Goal: Transaction & Acquisition: Download file/media

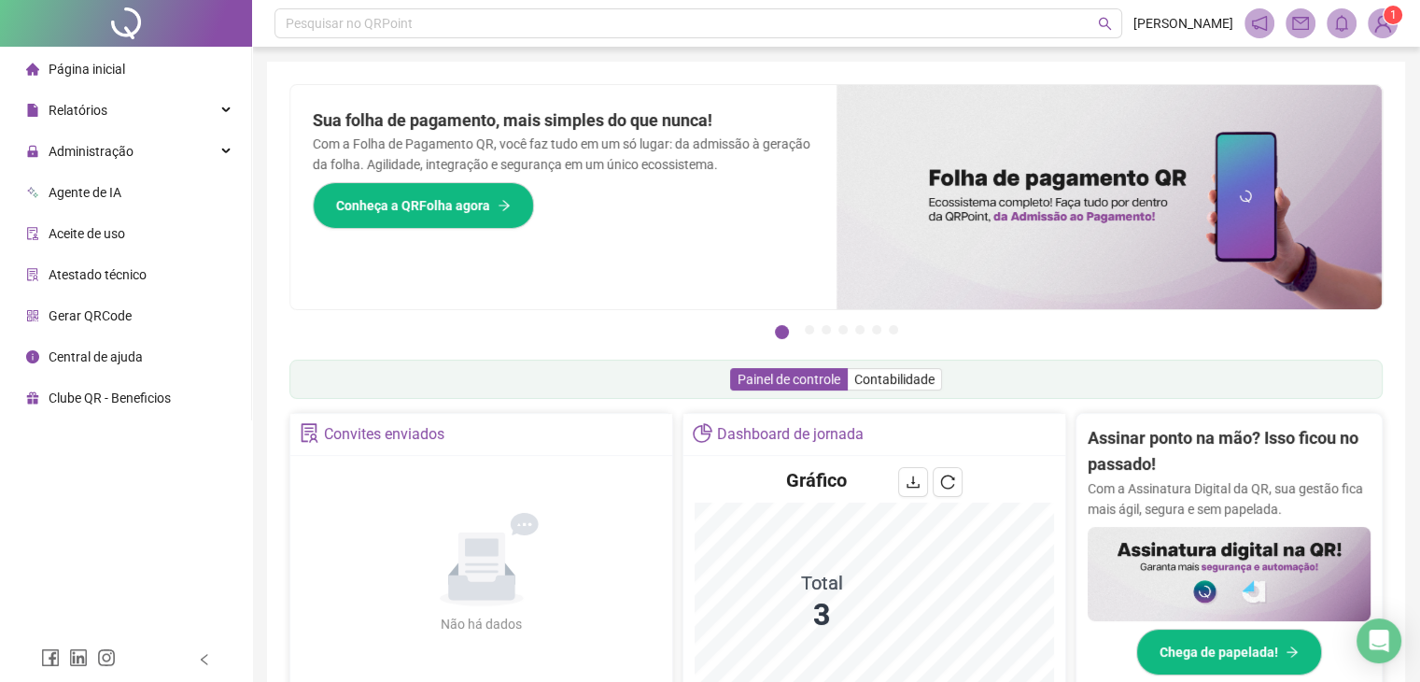
drag, startPoint x: 0, startPoint y: 0, endPoint x: 616, endPoint y: 449, distance: 762.5
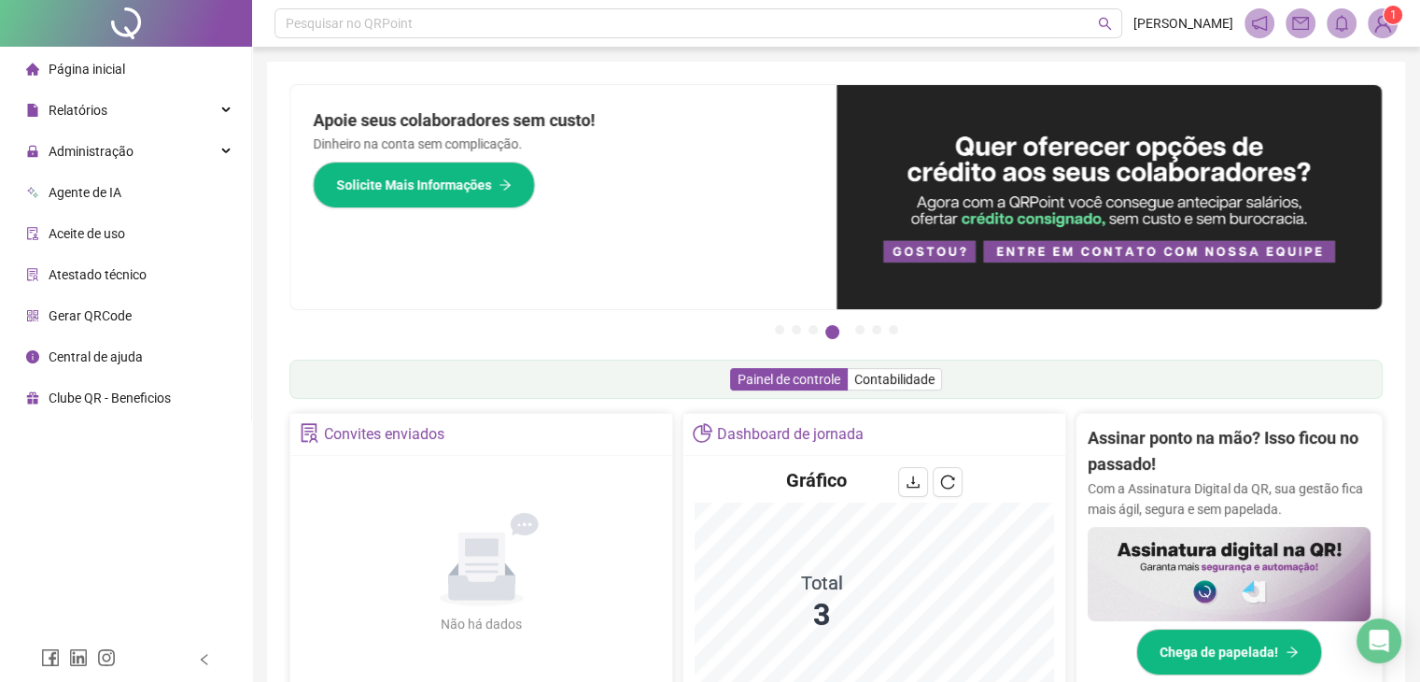
click at [688, 165] on div "Apoie seus colaboradores sem custo! Dinheiro na conta sem complicação. Solicite…" at bounding box center [563, 197] width 546 height 224
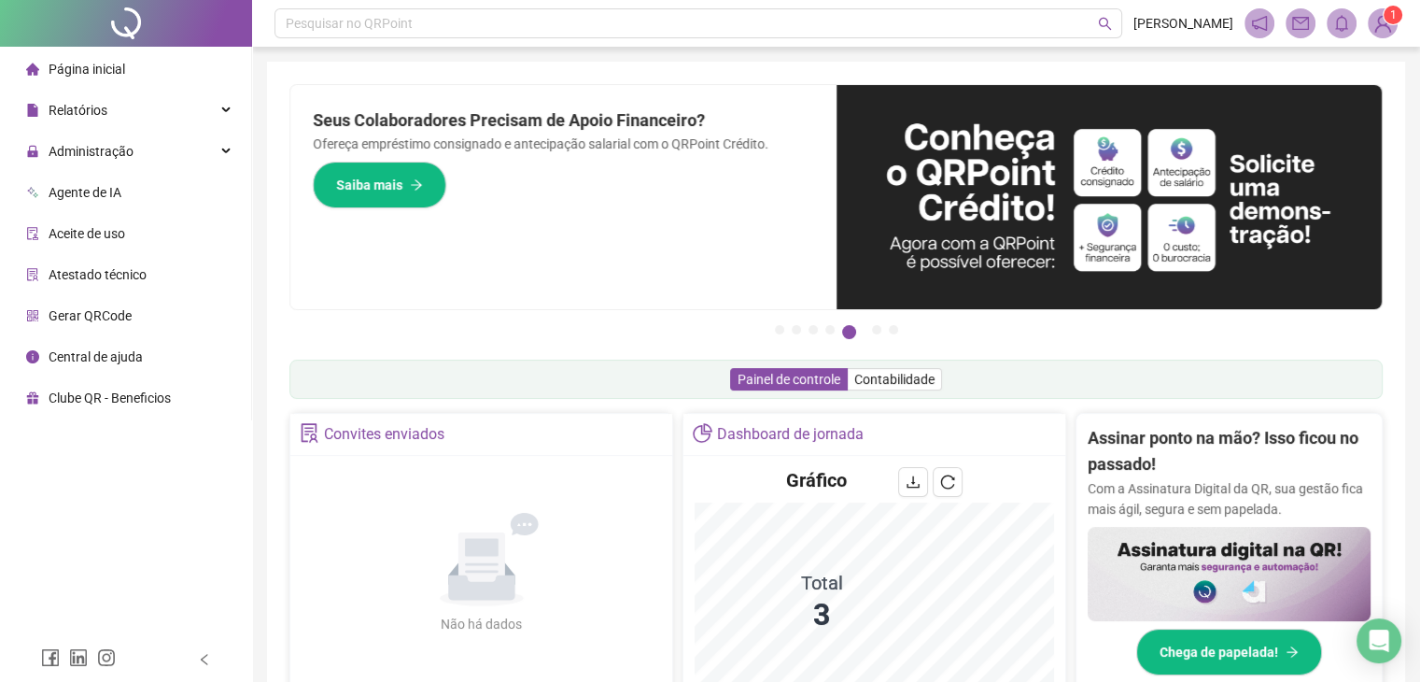
click at [742, 57] on div "Pesquisar no QRPoint [PERSON_NAME] 1 [PERSON_NAME] o QRPoint com Cartão de Créd…" at bounding box center [836, 608] width 1168 height 1216
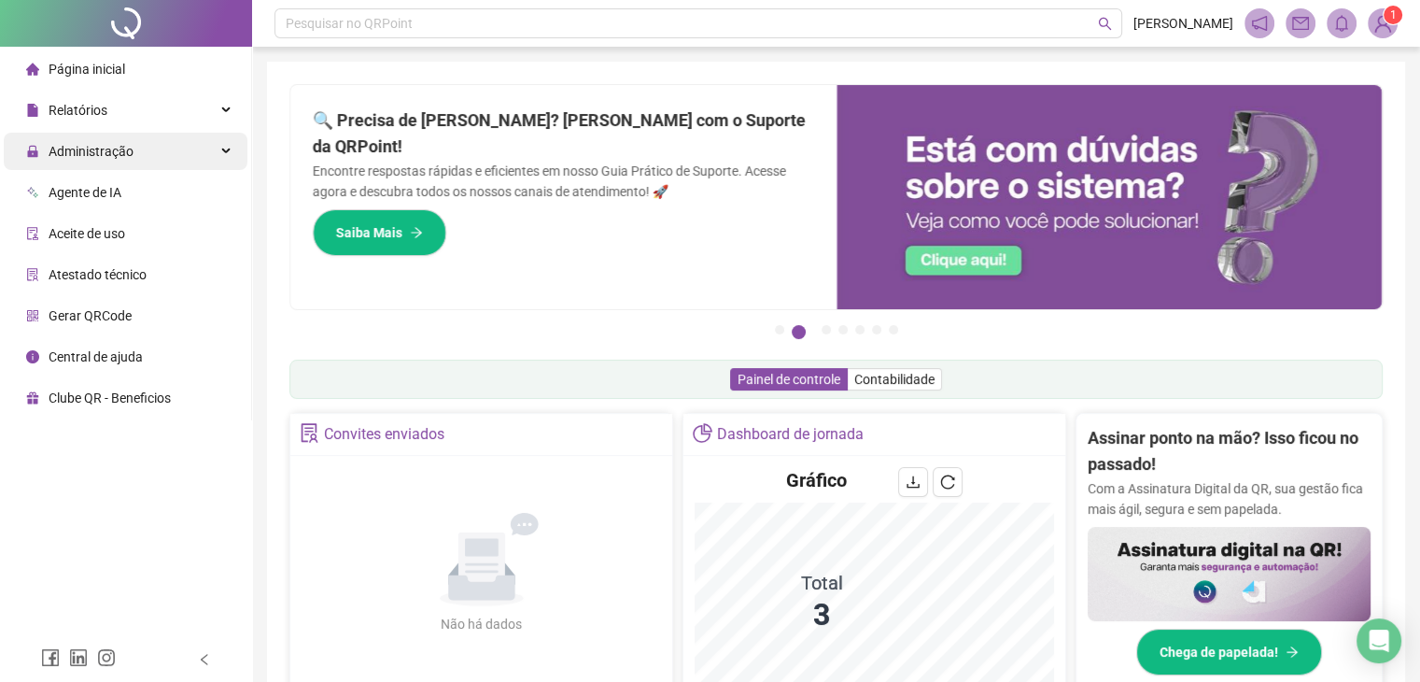
click at [146, 157] on div "Administração" at bounding box center [126, 151] width 244 height 37
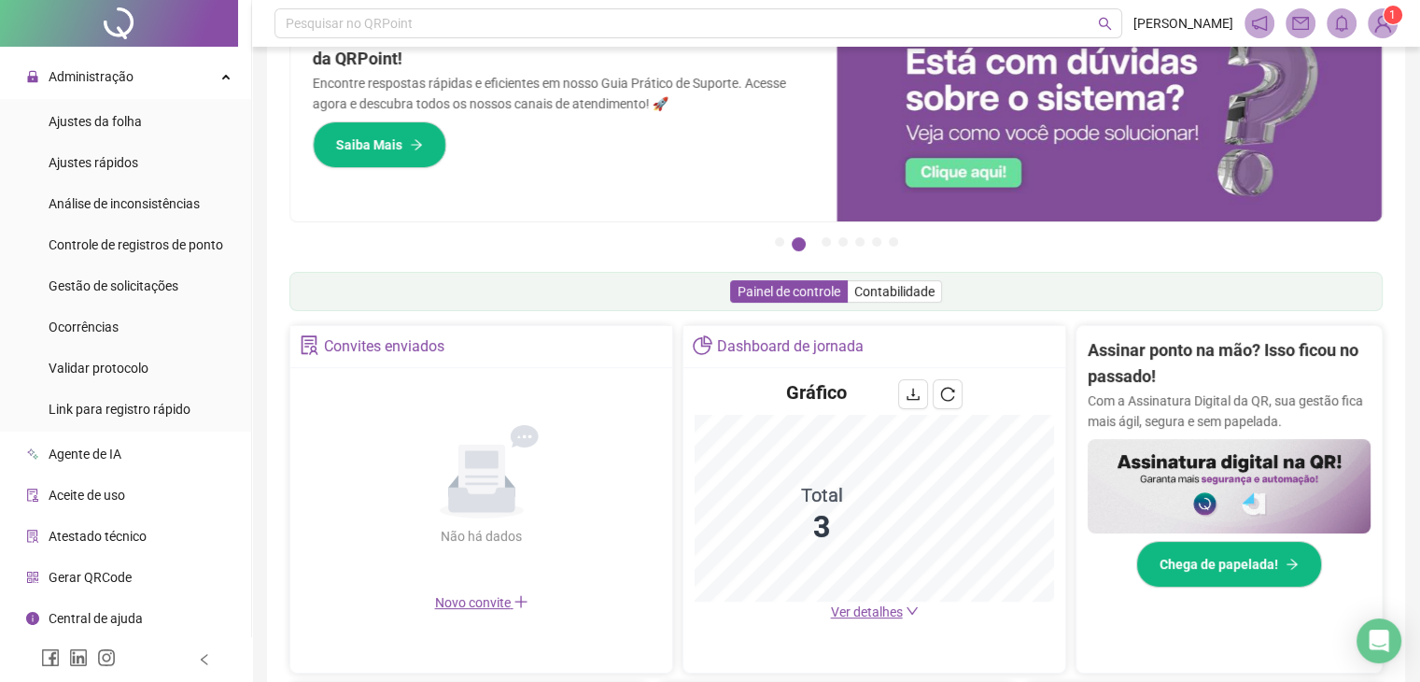
scroll to position [187, 0]
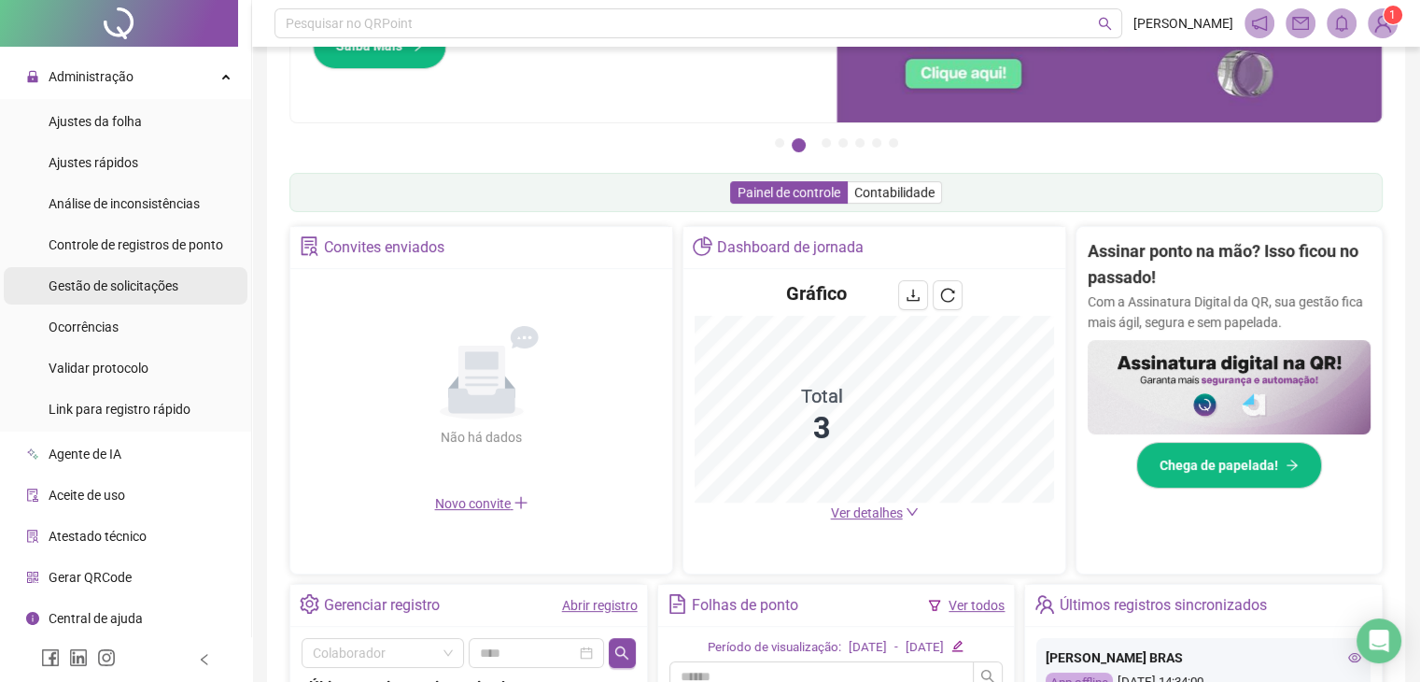
click at [121, 296] on div "Gestão de solicitações" at bounding box center [114, 285] width 130 height 37
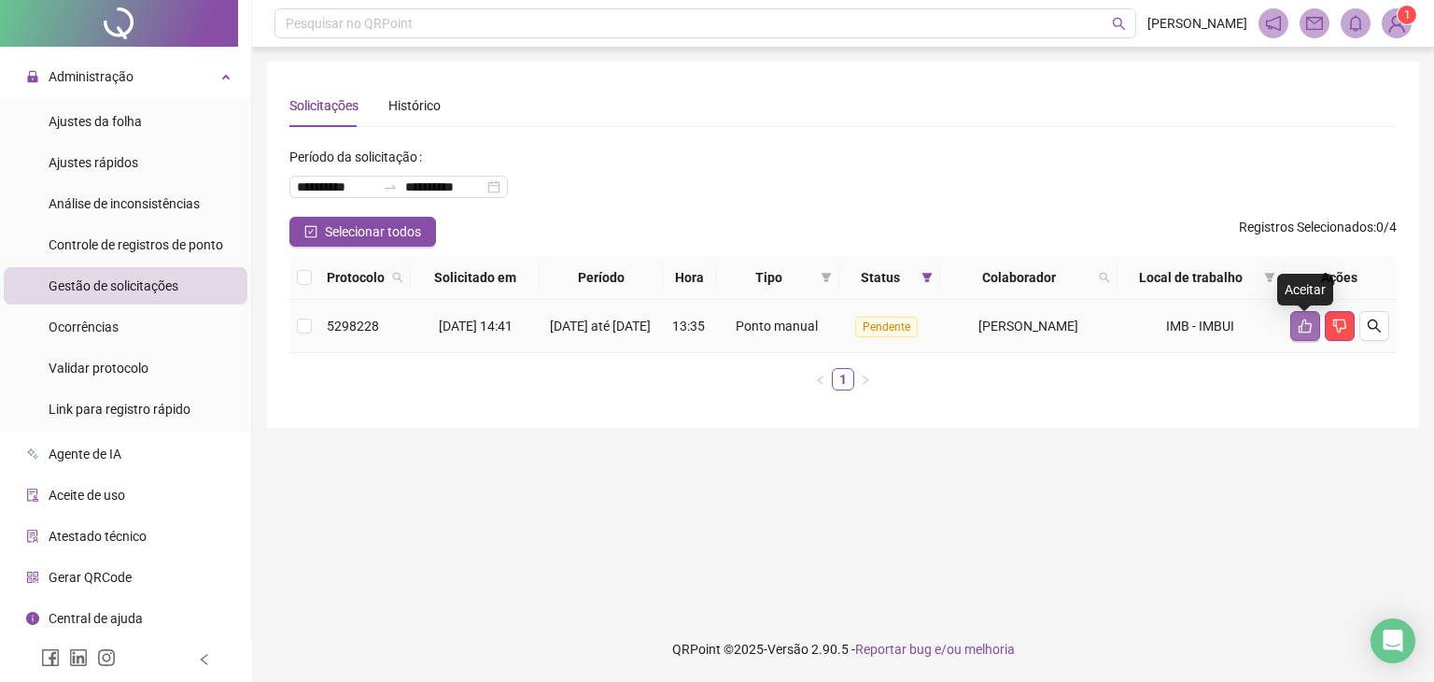
click at [1299, 333] on icon "like" at bounding box center [1305, 326] width 13 height 14
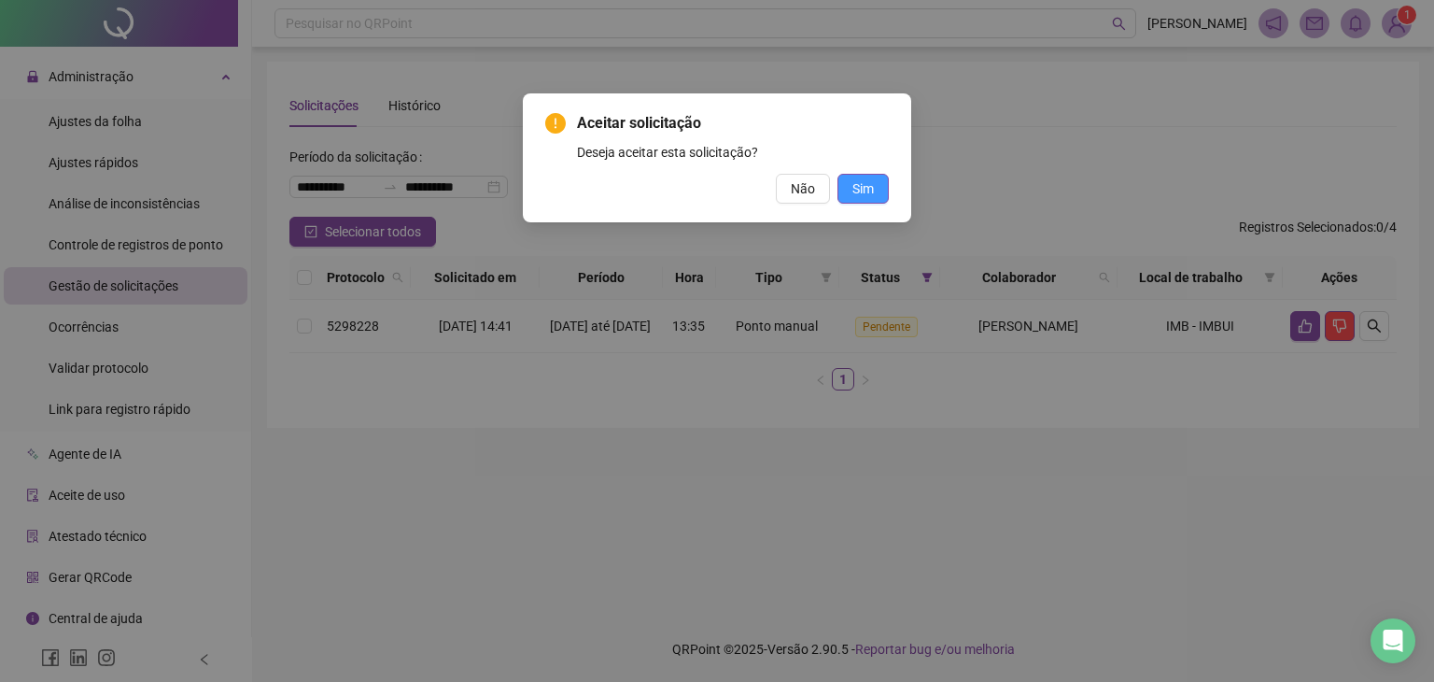
click at [869, 199] on button "Sim" at bounding box center [862, 189] width 51 height 30
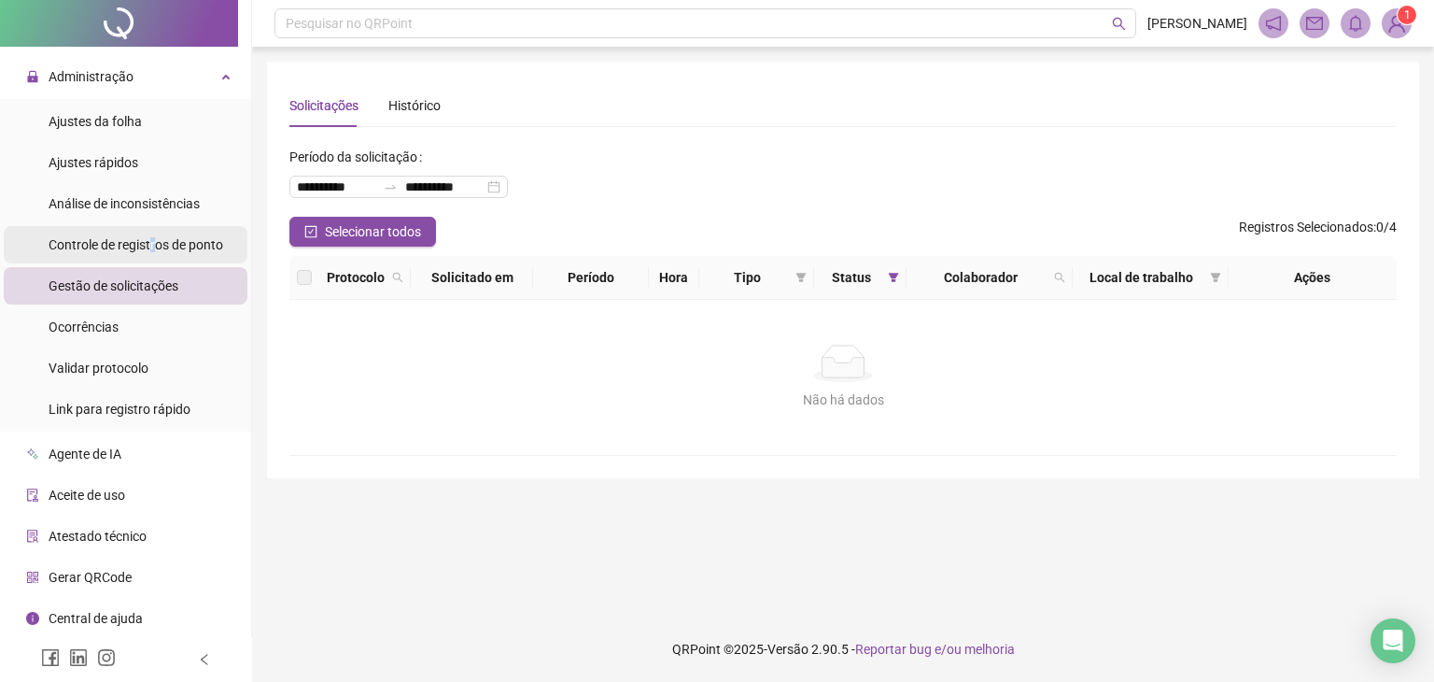
click at [155, 244] on span "Controle de registros de ponto" at bounding box center [136, 244] width 175 height 15
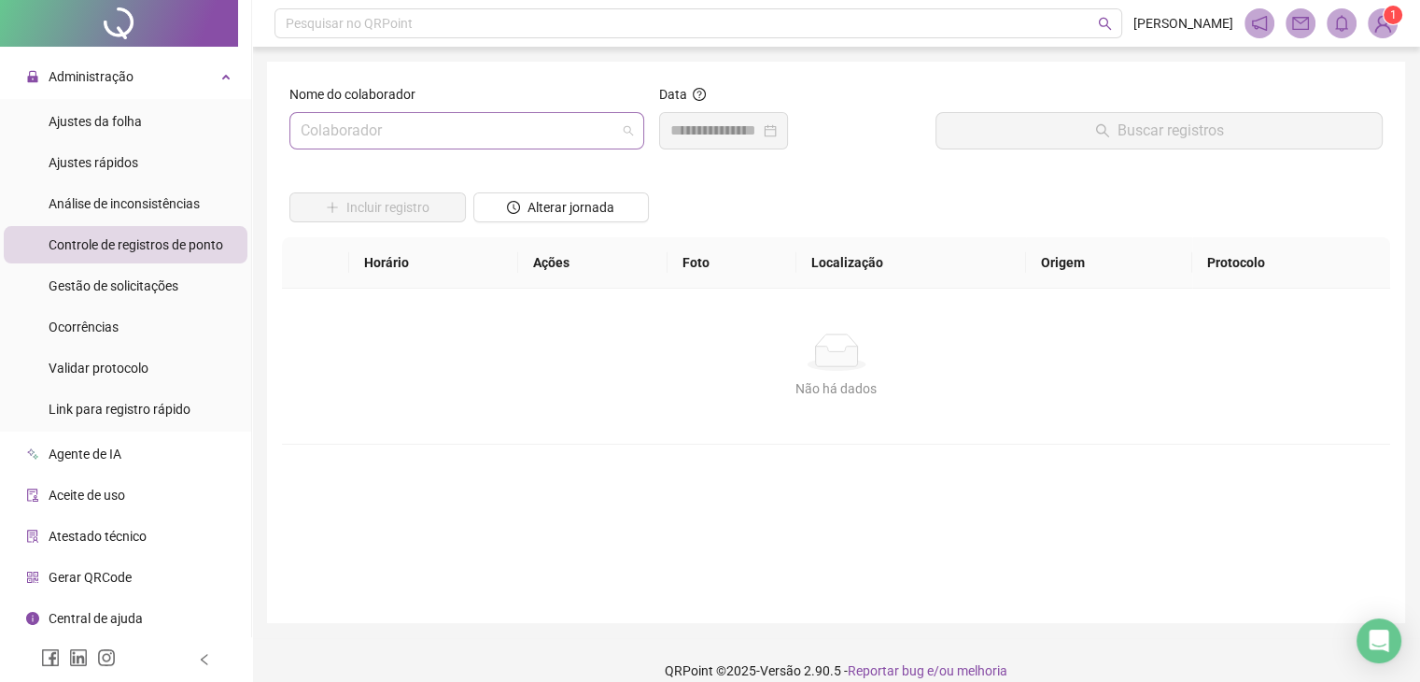
click at [525, 143] on input "search" at bounding box center [459, 130] width 316 height 35
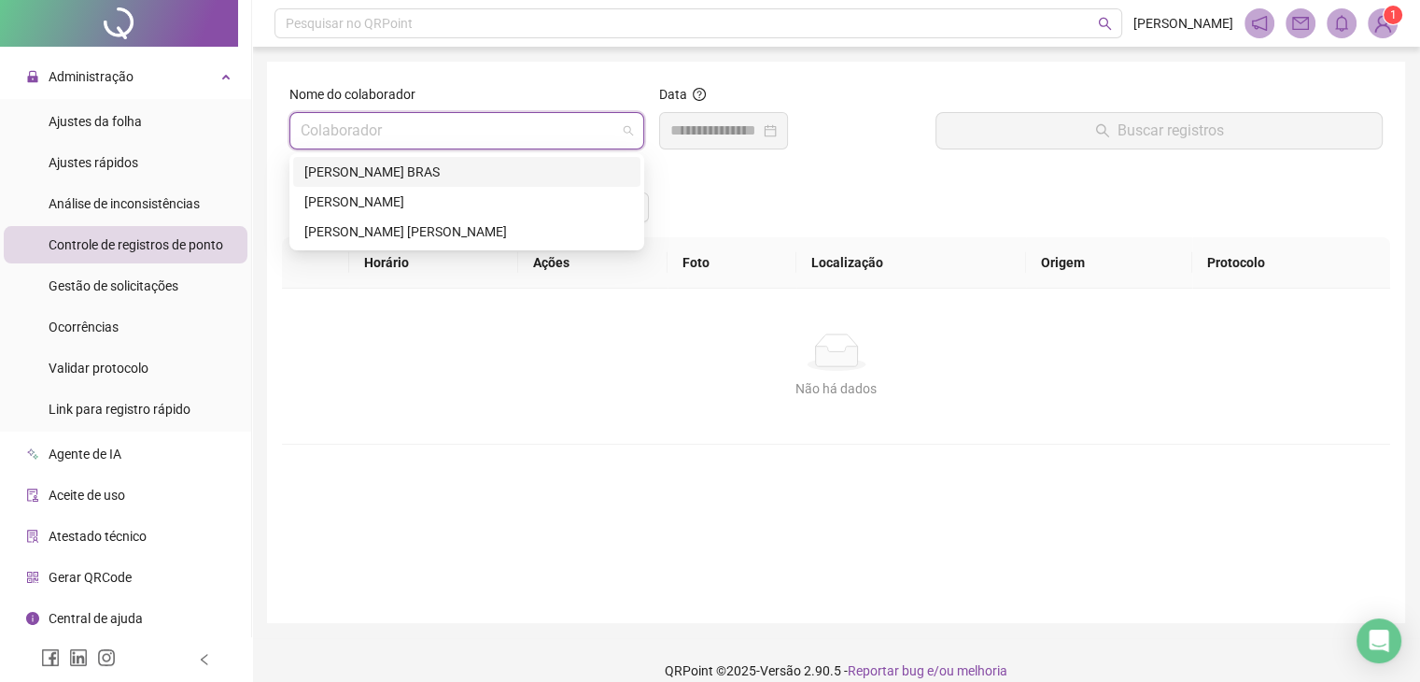
click at [318, 174] on div "[PERSON_NAME] BRAS" at bounding box center [466, 172] width 325 height 21
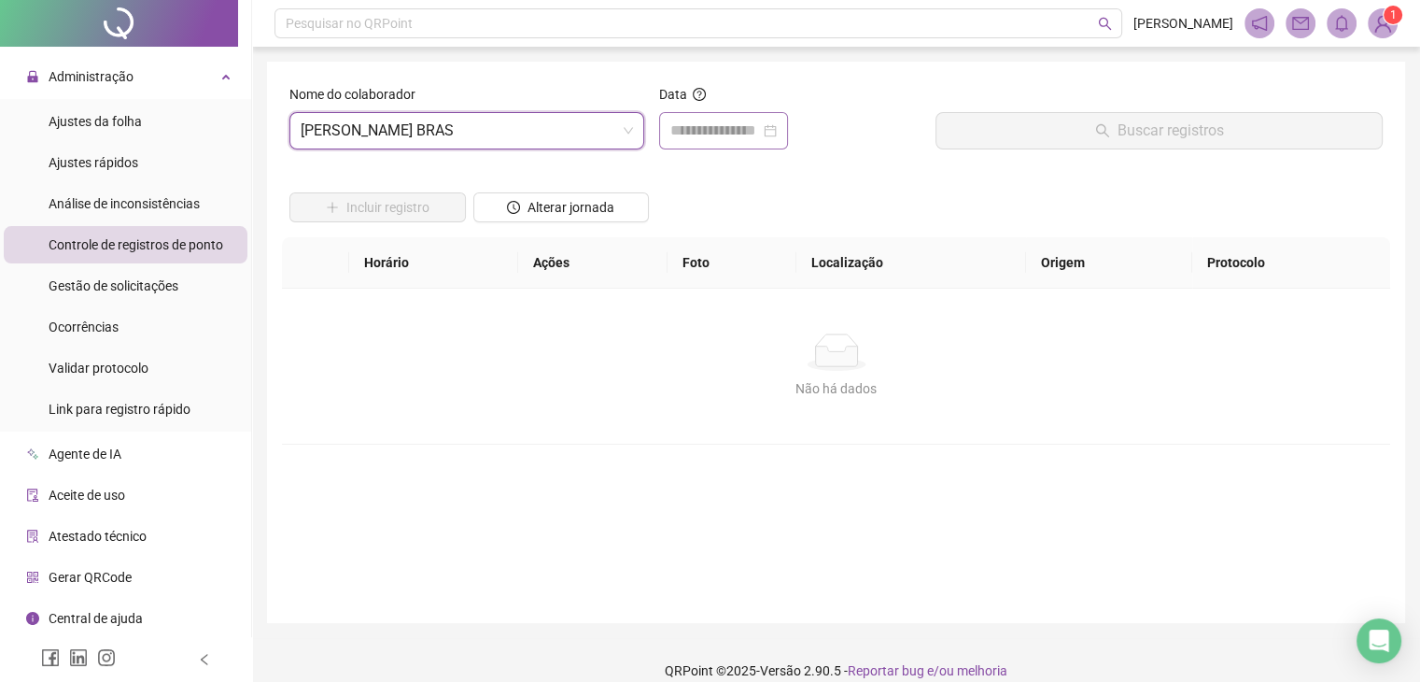
click at [777, 128] on div at bounding box center [723, 131] width 106 height 22
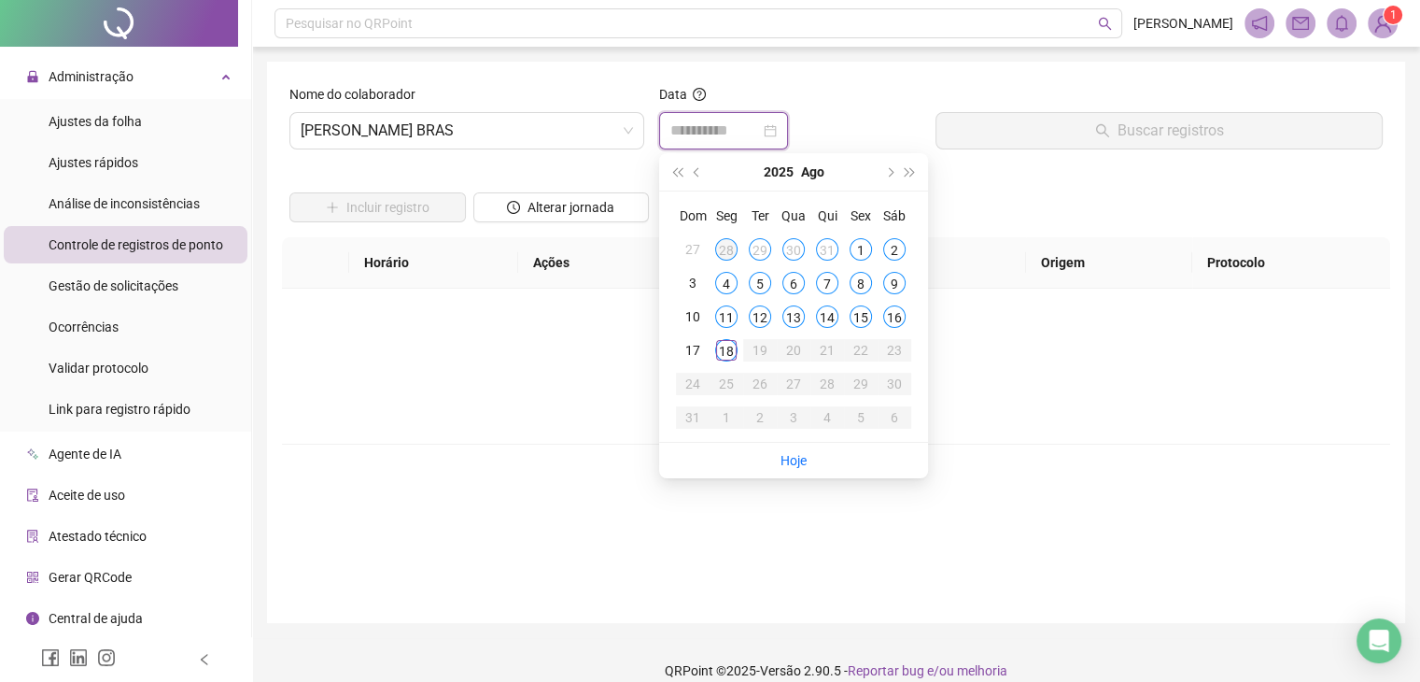
type input "**********"
click at [698, 173] on span "prev-year" at bounding box center [698, 171] width 9 height 9
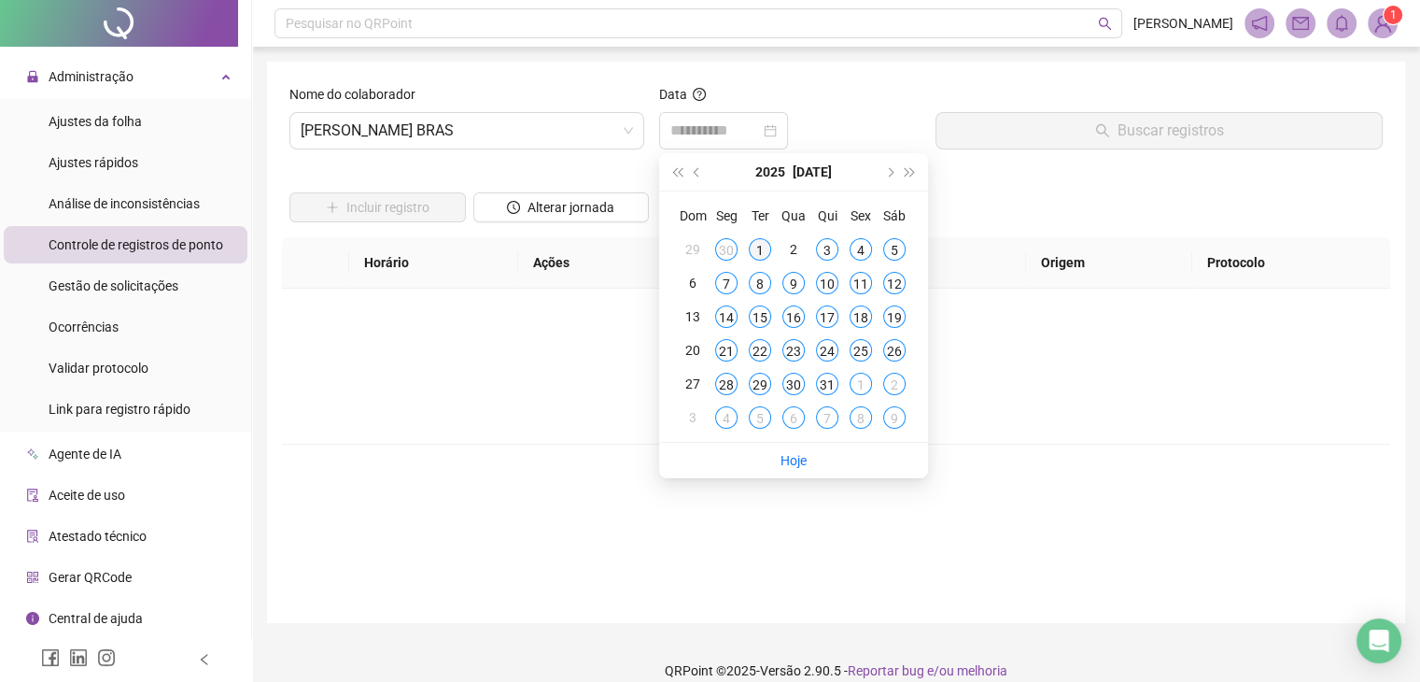
type input "**********"
click at [761, 248] on div "1" at bounding box center [760, 249] width 22 height 22
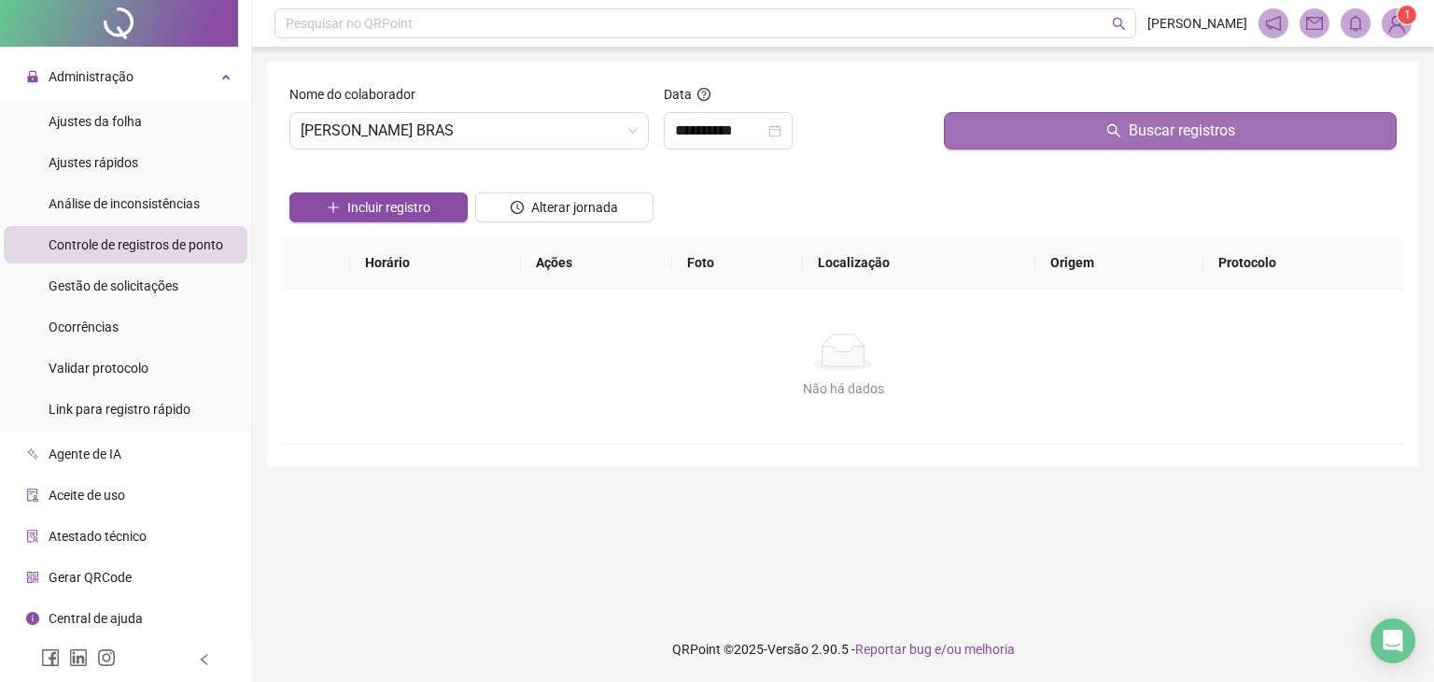
click at [1262, 118] on button "Buscar registros" at bounding box center [1170, 130] width 453 height 37
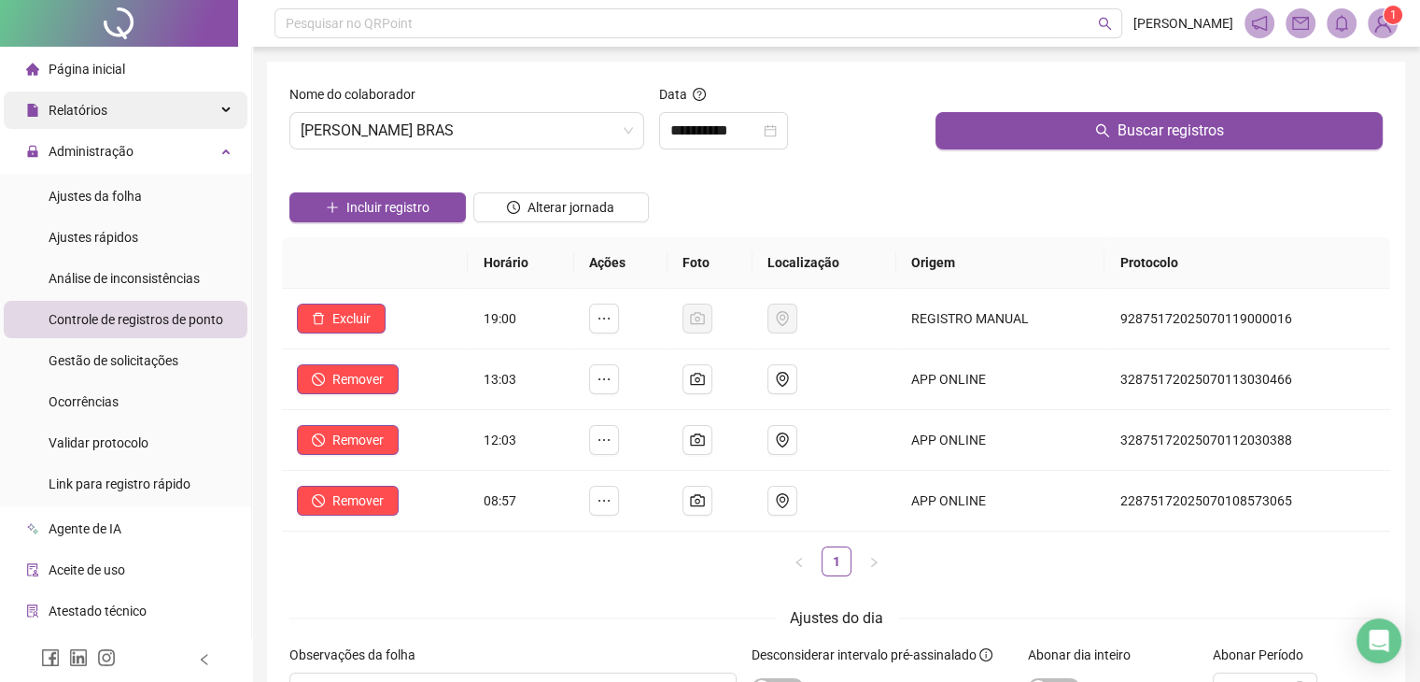
click at [177, 100] on div "Relatórios" at bounding box center [126, 109] width 244 height 37
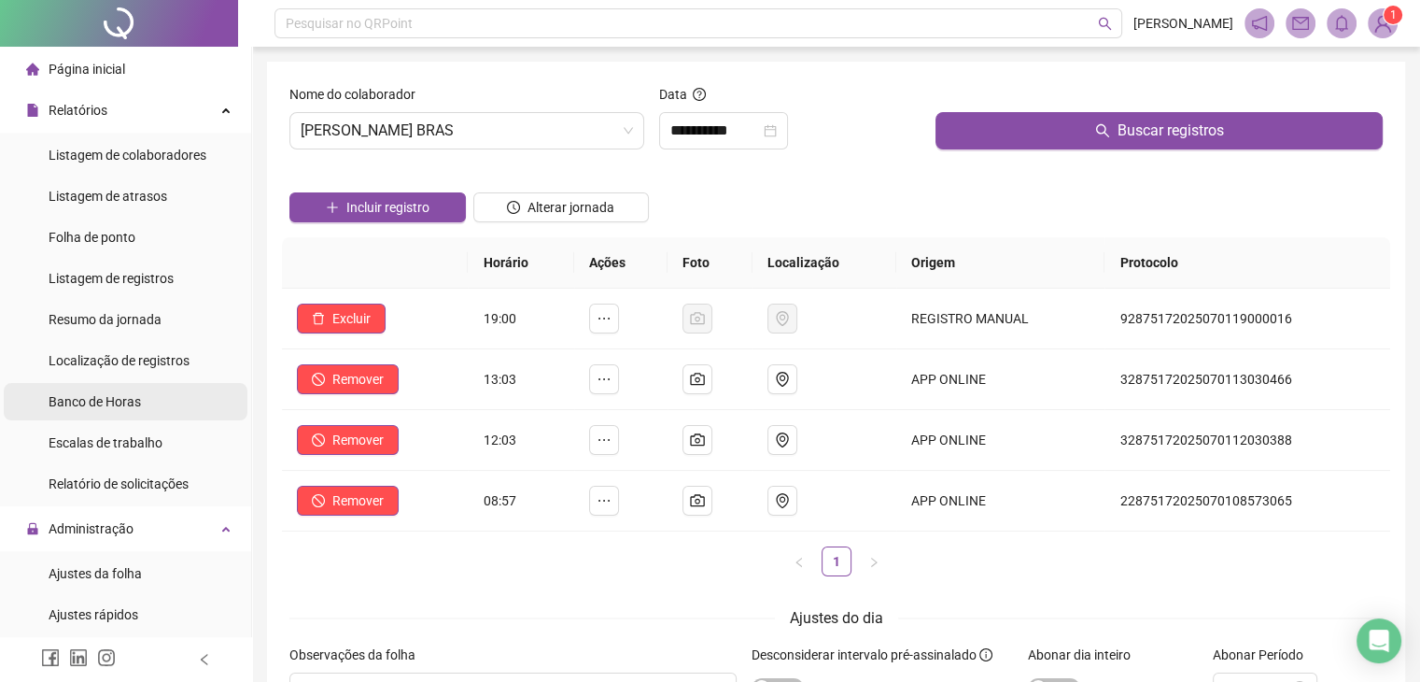
click at [146, 412] on li "Banco de Horas" at bounding box center [126, 401] width 244 height 37
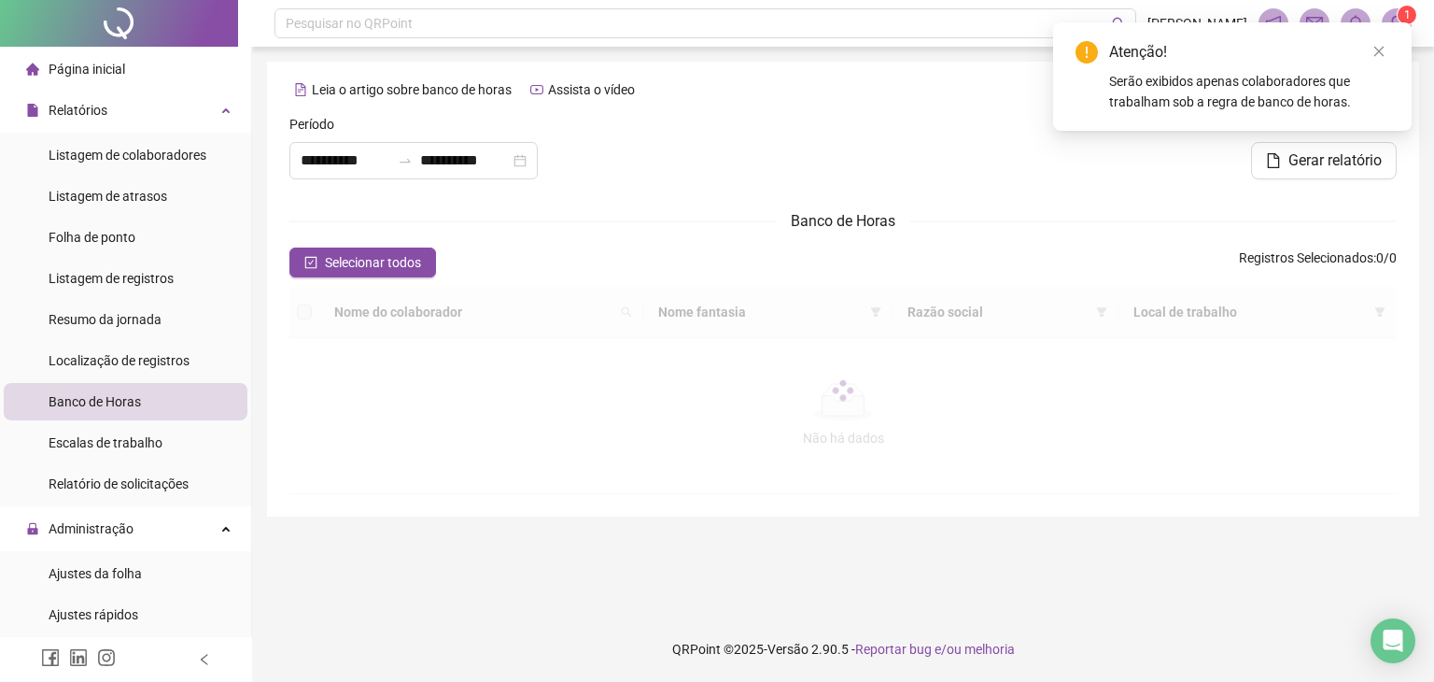
type input "**********"
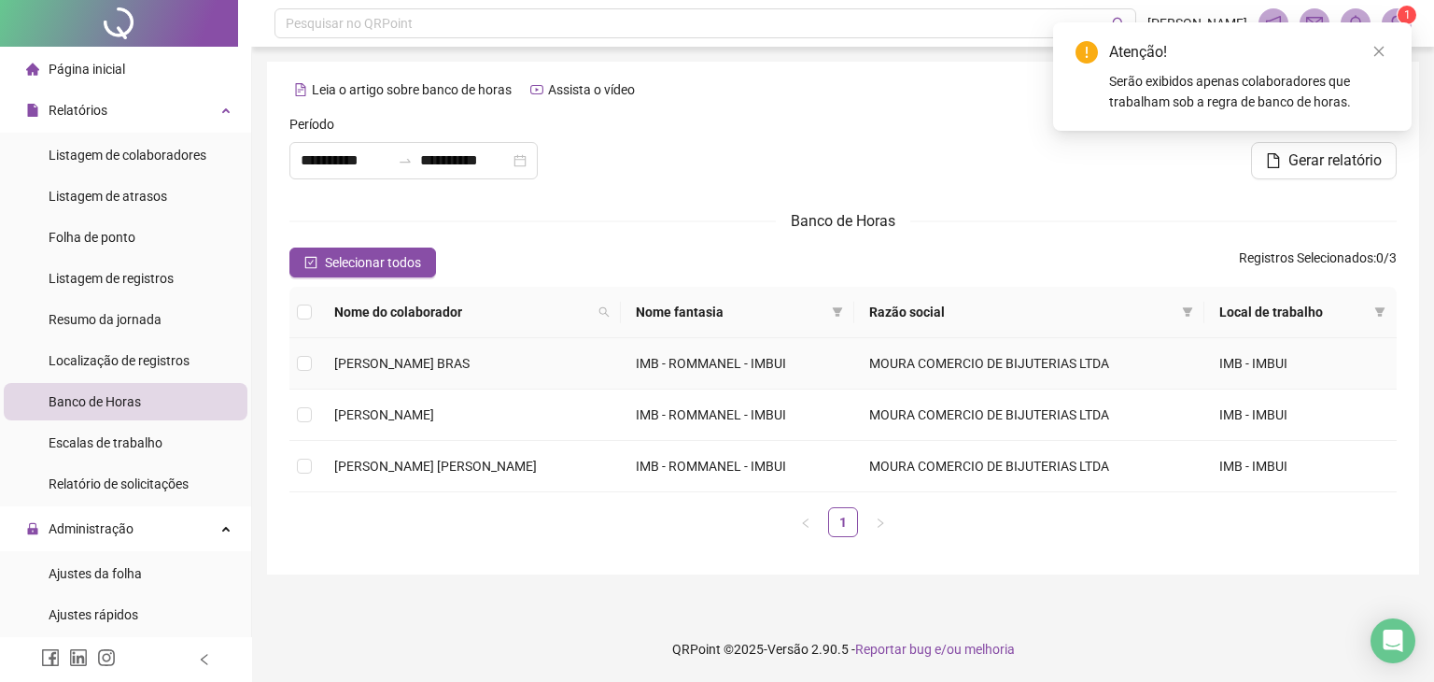
click at [511, 373] on td "[PERSON_NAME] BRAS" at bounding box center [470, 363] width 302 height 51
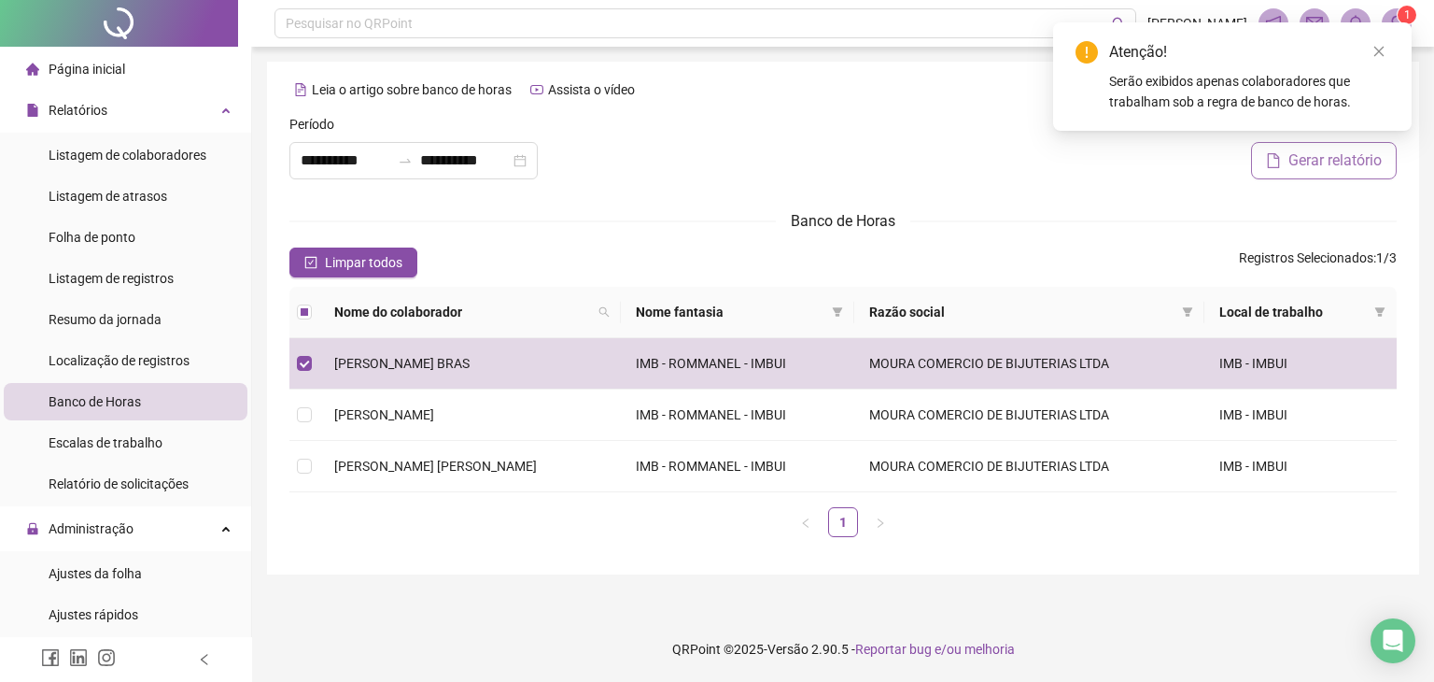
click at [1328, 173] on button "Gerar relatório" at bounding box center [1324, 160] width 146 height 37
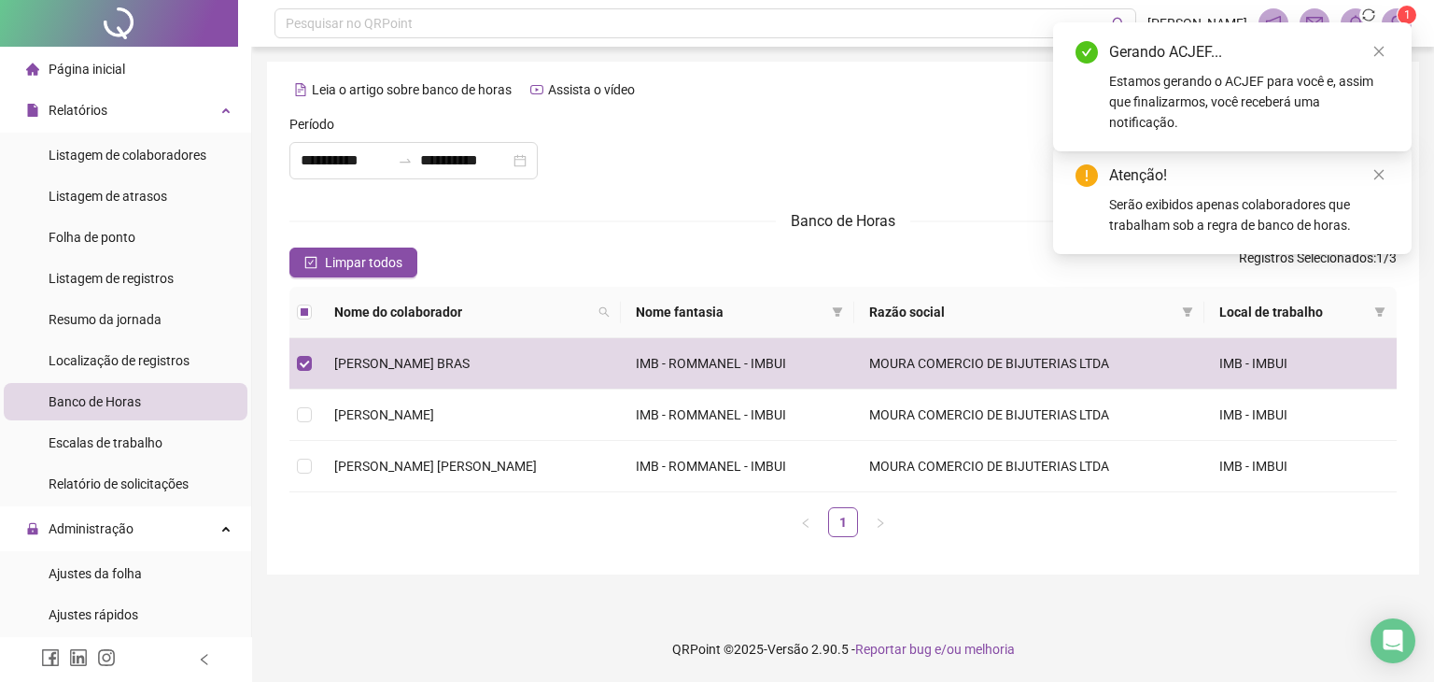
click at [1151, 63] on div "Gerando ACJEF..." at bounding box center [1249, 52] width 280 height 22
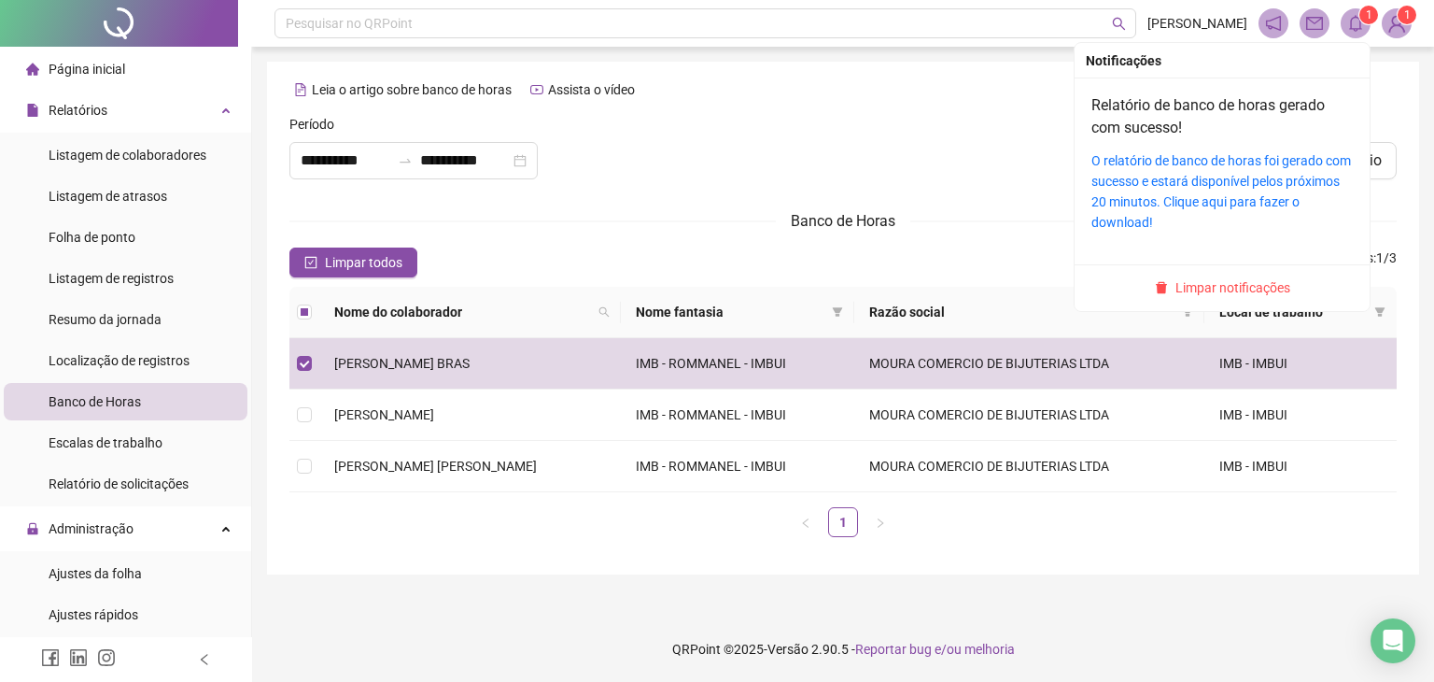
click at [1349, 27] on icon "bell" at bounding box center [1355, 23] width 17 height 17
click at [1169, 171] on div "O relatório de banco de horas foi gerado com sucesso e estará disponível pelos …" at bounding box center [1221, 191] width 261 height 82
click at [1120, 195] on link "O relatório de banco de horas foi gerado com sucesso e estará disponível pelos …" at bounding box center [1221, 191] width 260 height 77
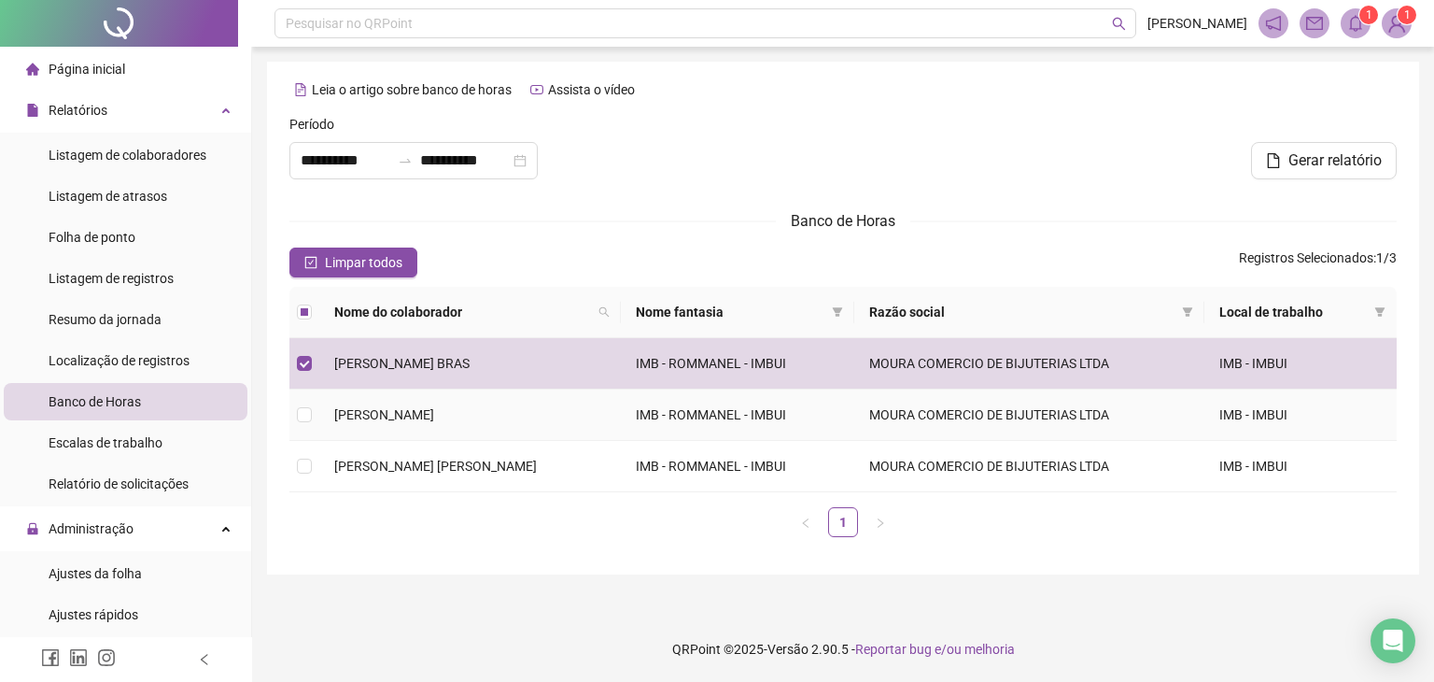
click at [427, 411] on span "[PERSON_NAME]" at bounding box center [384, 414] width 100 height 15
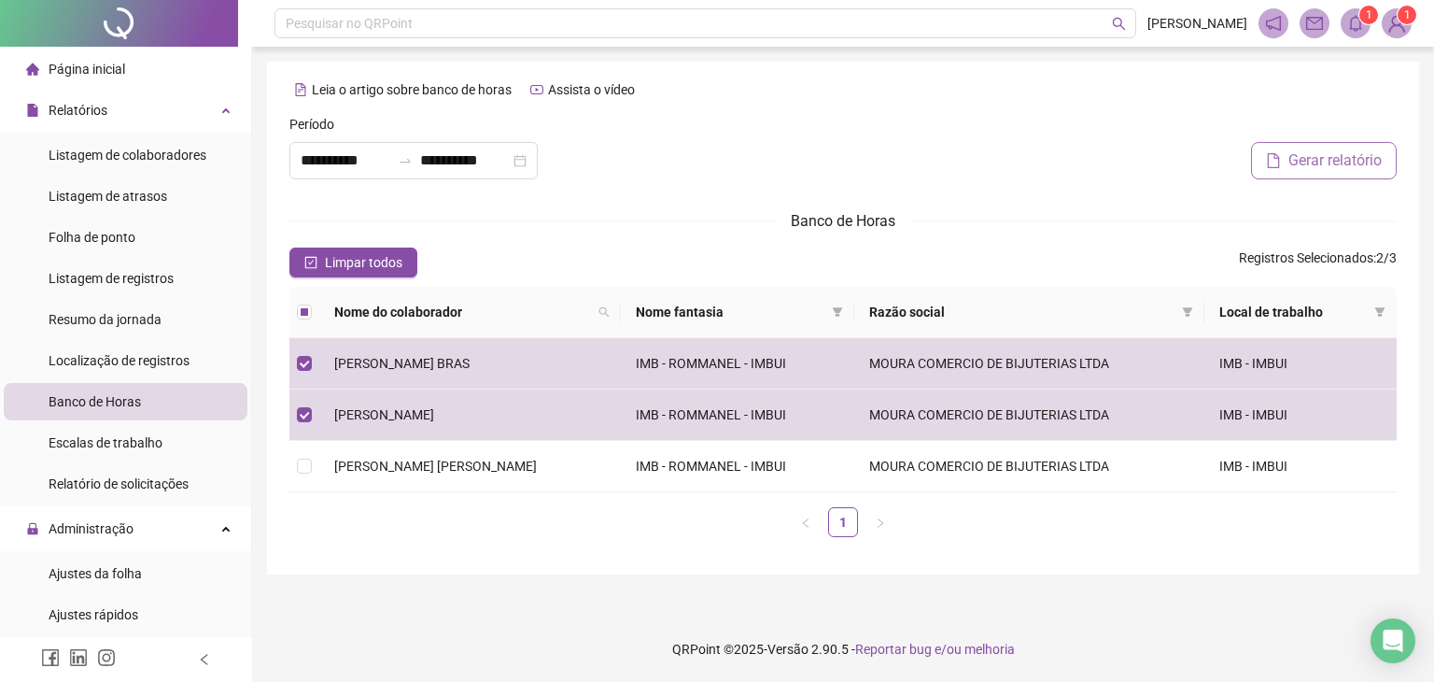
click at [1363, 157] on span "Gerar relatório" at bounding box center [1334, 160] width 93 height 22
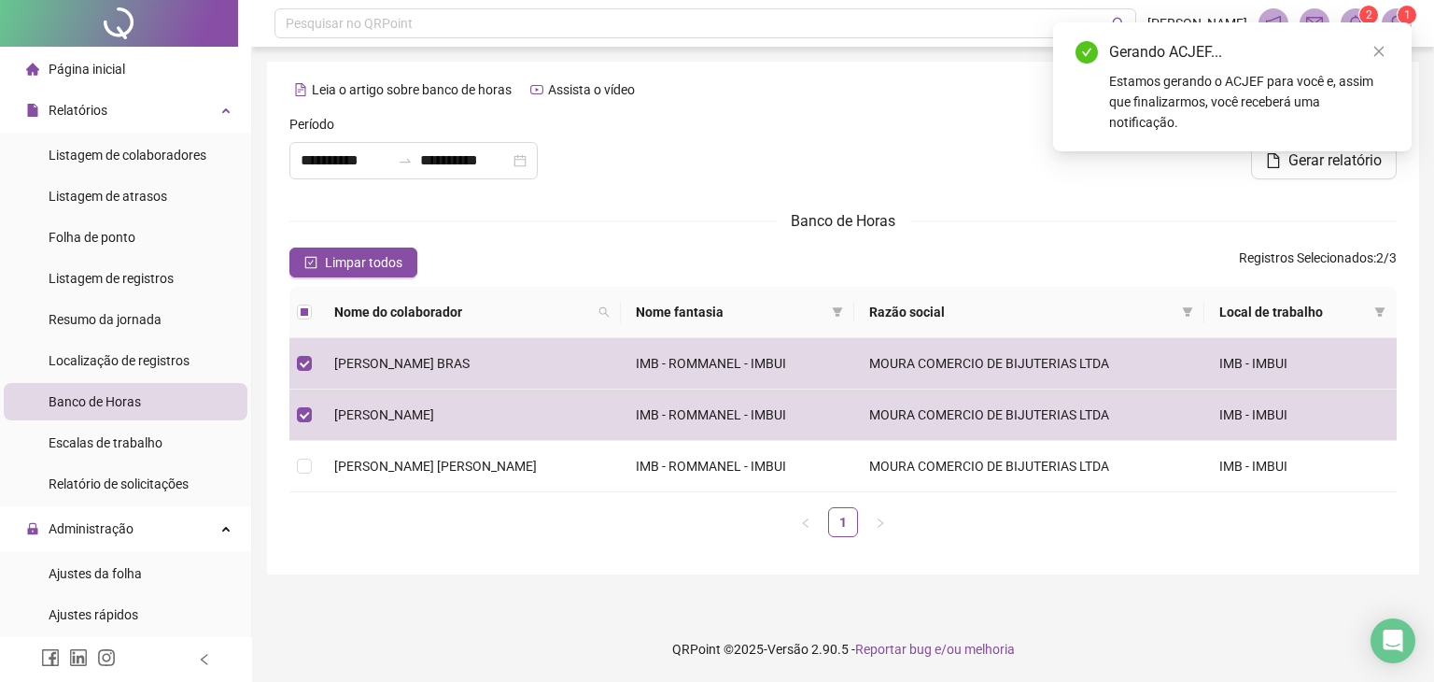
click at [1273, 91] on div "Estamos gerando o ACJEF para você e, assim que finalizarmos, você receberá uma …" at bounding box center [1249, 102] width 280 height 62
click at [1203, 169] on div "Gerar relatório" at bounding box center [1216, 160] width 359 height 37
click at [1382, 49] on icon "close" at bounding box center [1378, 51] width 13 height 13
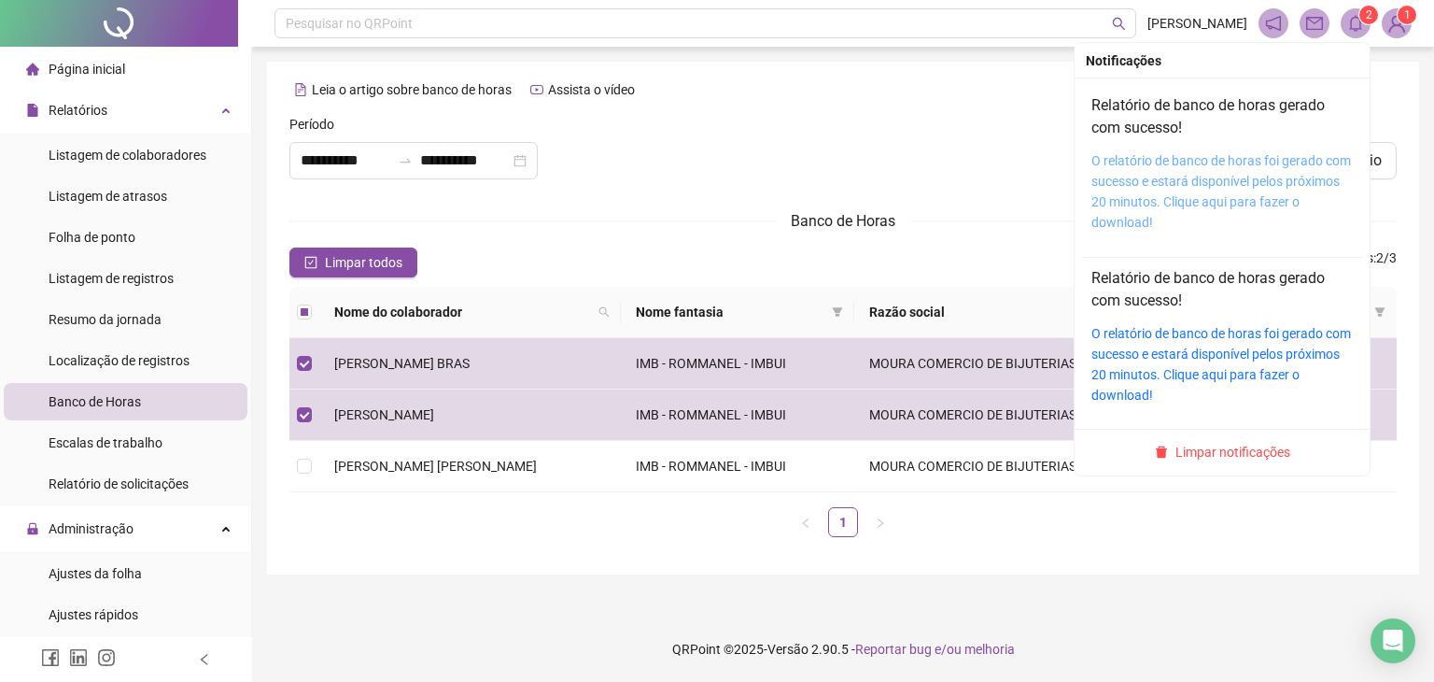
click at [1232, 167] on link "O relatório de banco de horas foi gerado com sucesso e estará disponível pelos …" at bounding box center [1221, 191] width 260 height 77
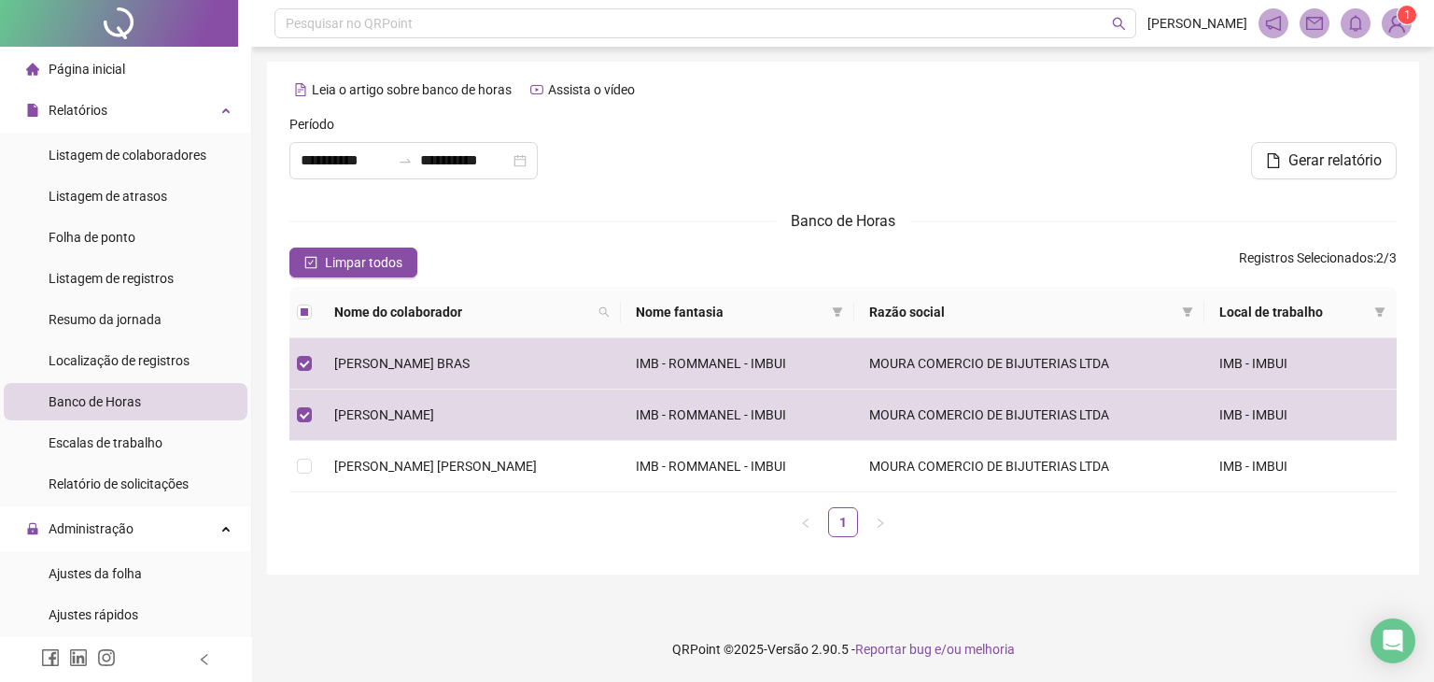
click at [1083, 140] on div at bounding box center [1216, 128] width 359 height 28
